Goal: Check status: Check status

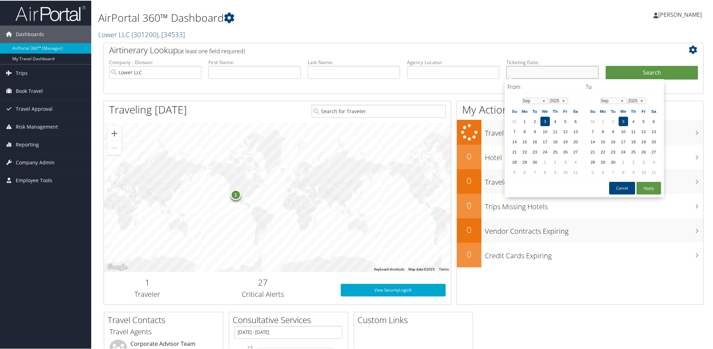
click at [520, 67] on input "text" at bounding box center [552, 71] width 92 height 13
click at [541, 99] on select "Jan Feb Mar Apr May Jun Jul Aug Sep Oct Nov Dec" at bounding box center [535, 100] width 26 height 6
click at [517, 158] on td "24" at bounding box center [514, 161] width 9 height 9
click at [648, 186] on button "Apply" at bounding box center [649, 187] width 25 height 13
type input "08/24/2025 - 09/03/2025"
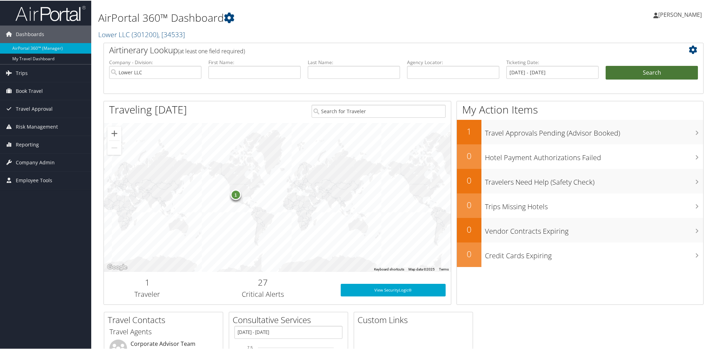
click at [652, 68] on button "Search" at bounding box center [652, 72] width 92 height 14
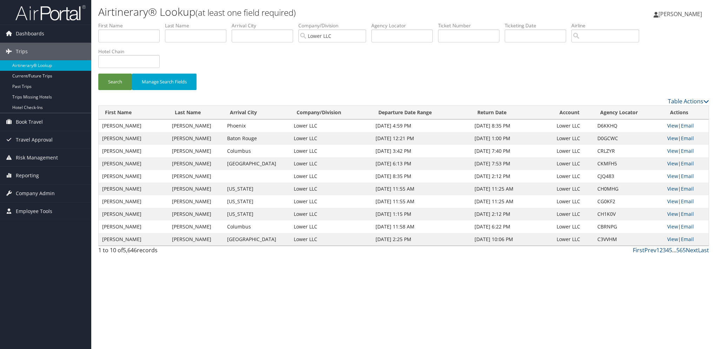
click at [671, 127] on link "View" at bounding box center [672, 125] width 11 height 7
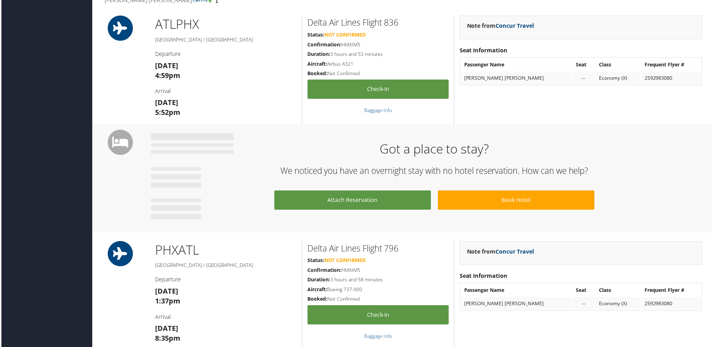
scroll to position [70, 0]
